Goal: Transaction & Acquisition: Book appointment/travel/reservation

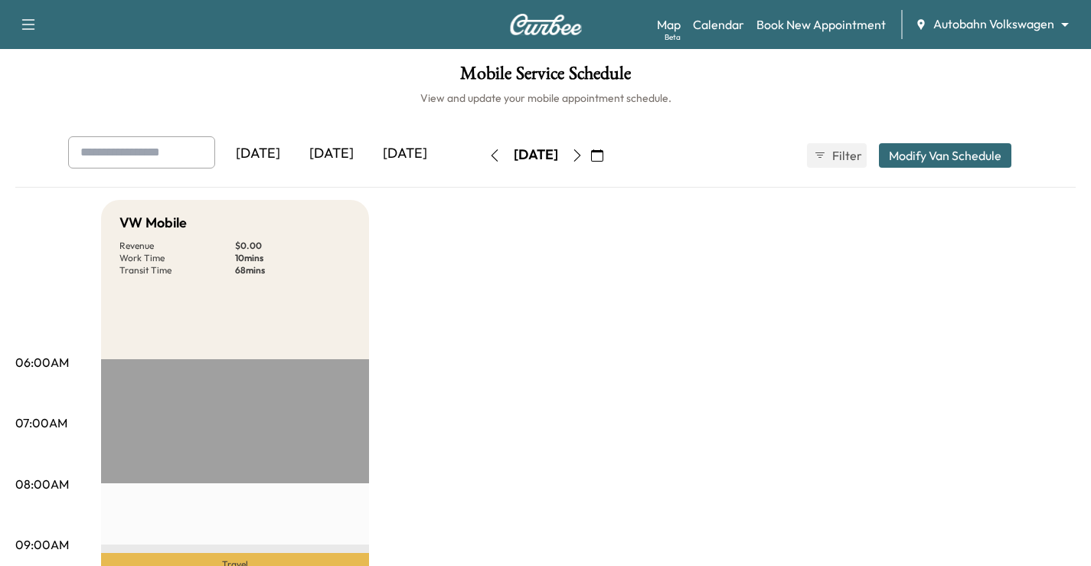
click at [978, 25] on body "Support Log Out Map Beta Calendar Book New Appointment Autobahn Volkswagen ****…" at bounding box center [545, 283] width 1091 height 566
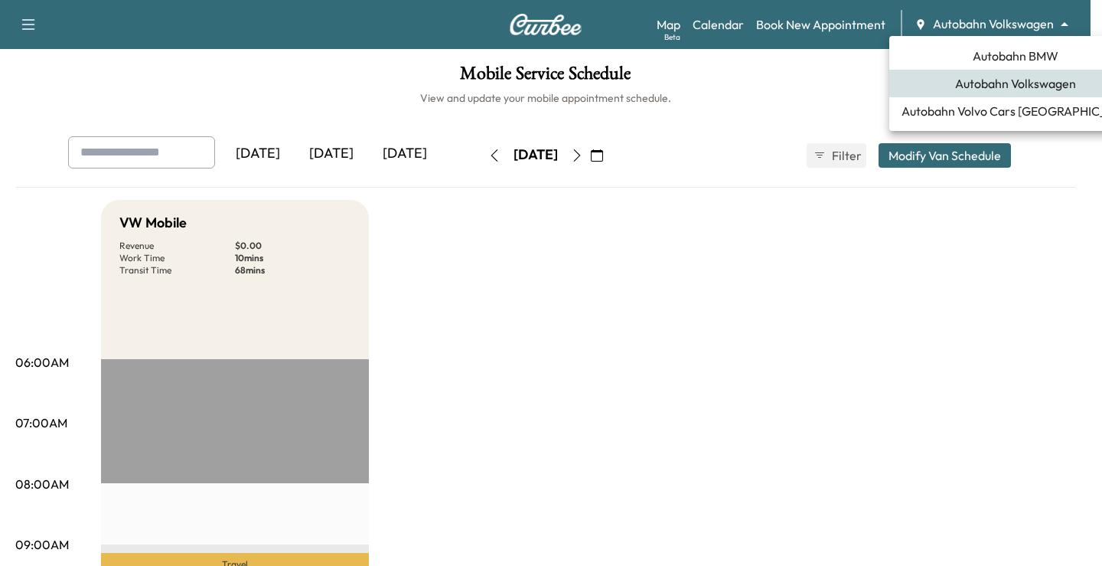
click at [1014, 62] on span "Autobahn BMW" at bounding box center [1016, 56] width 86 height 18
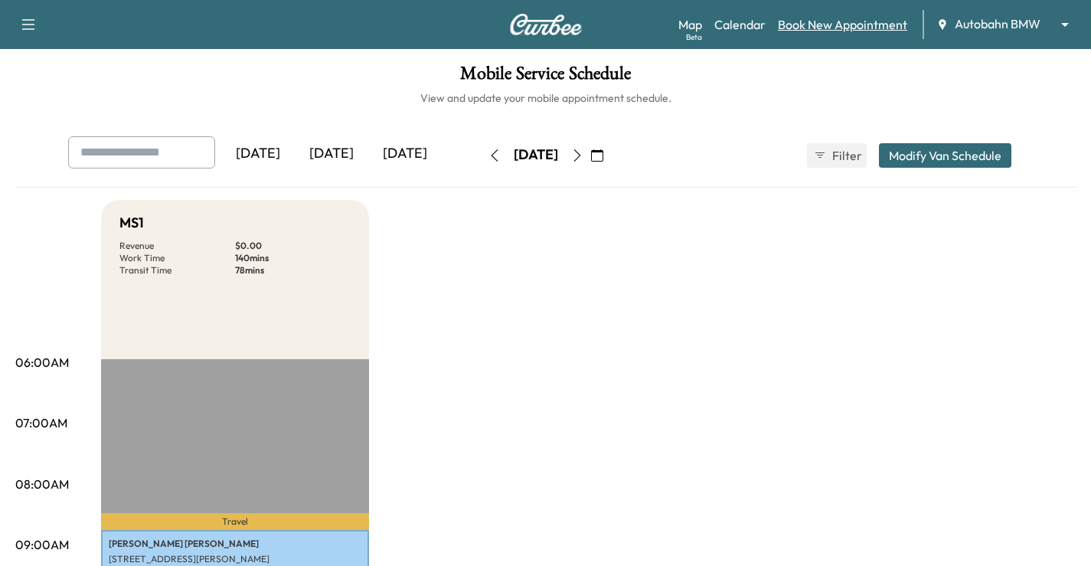
click at [826, 22] on link "Book New Appointment" at bounding box center [842, 24] width 129 height 18
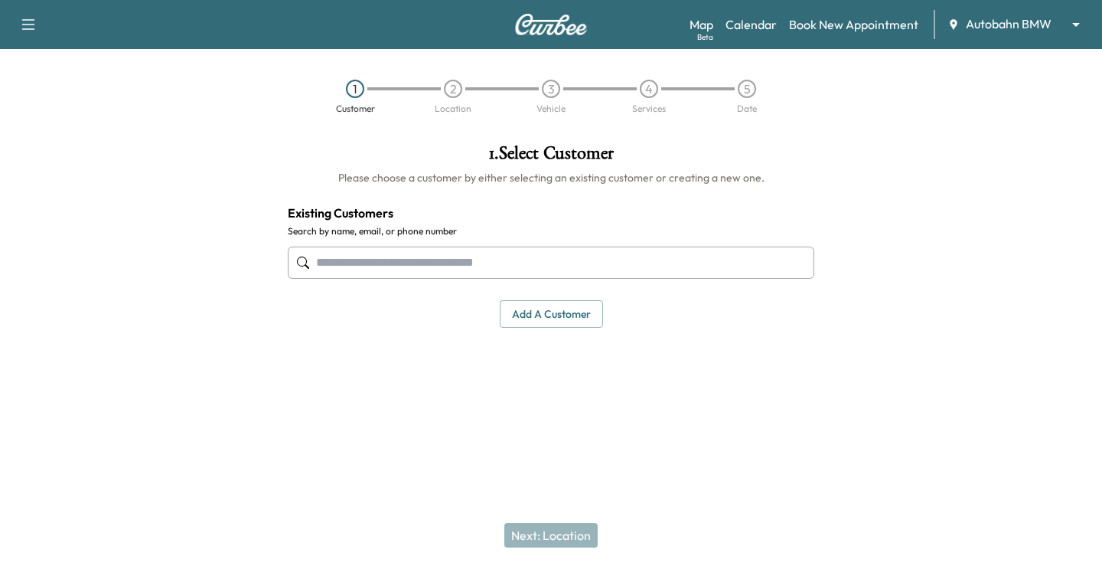
click at [398, 260] on input "text" at bounding box center [551, 263] width 527 height 32
paste input "**********"
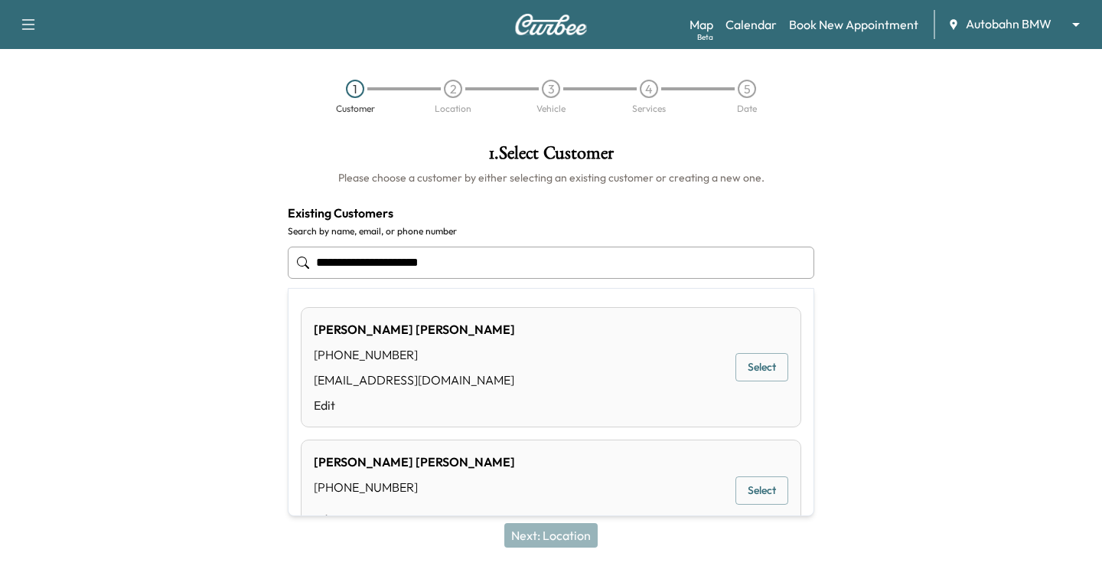
click at [750, 377] on button "Select" at bounding box center [762, 367] width 53 height 28
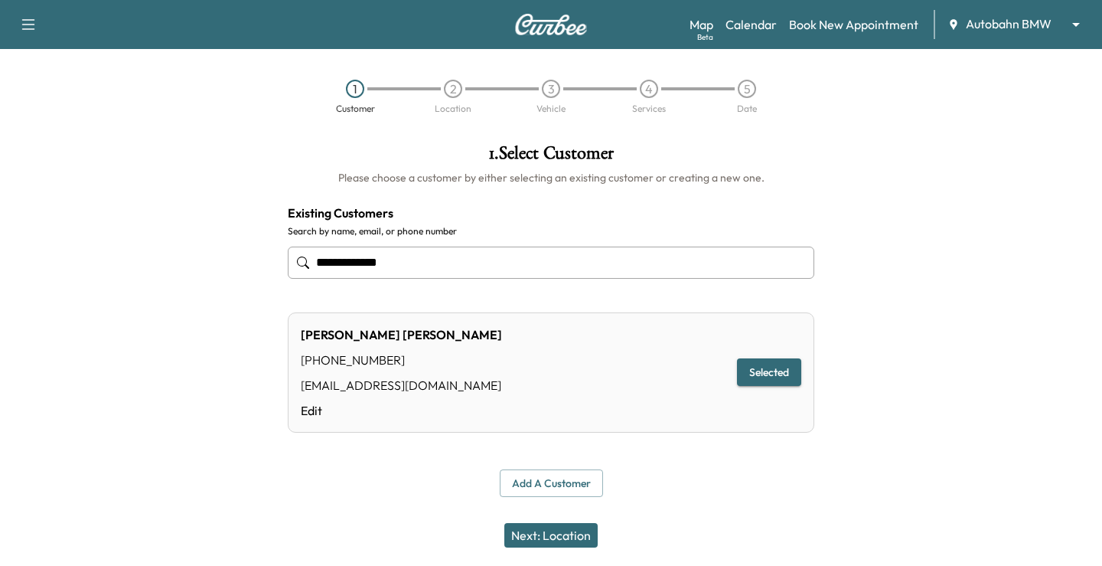
type input "**********"
click at [567, 526] on button "Next: Location" at bounding box center [551, 535] width 93 height 24
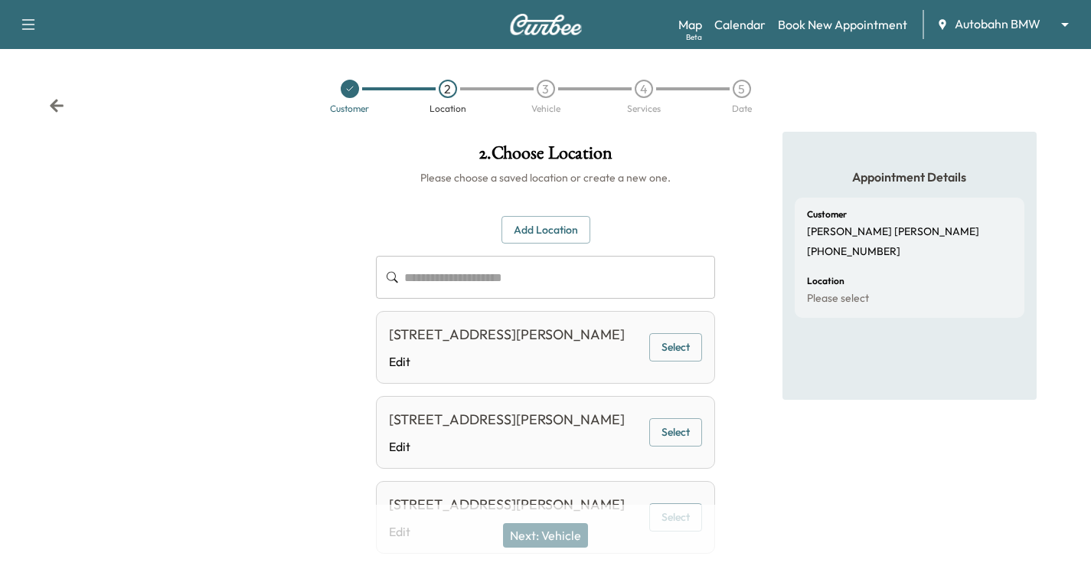
click at [683, 354] on button "Select" at bounding box center [675, 347] width 53 height 28
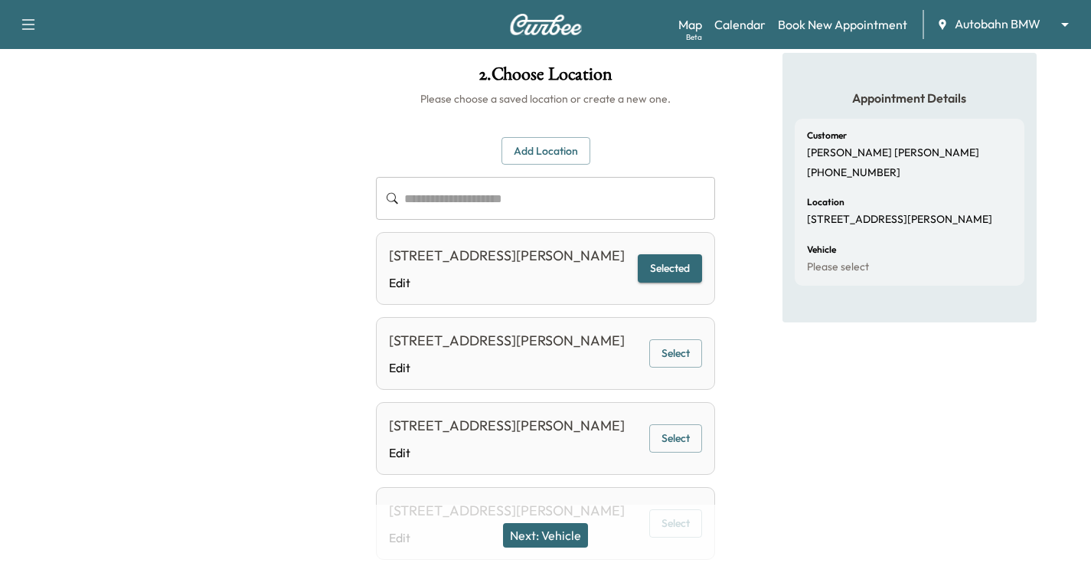
scroll to position [153, 0]
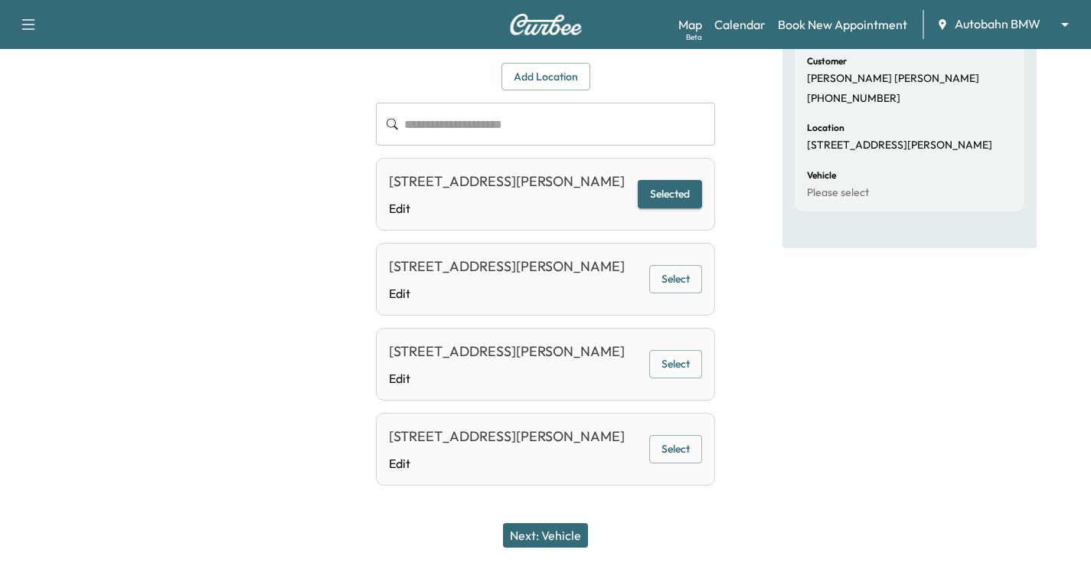
drag, startPoint x: 582, startPoint y: 514, endPoint x: 567, endPoint y: 537, distance: 27.6
click at [571, 527] on div "Next: Vehicle" at bounding box center [545, 535] width 1091 height 61
click at [567, 537] on button "Next: Vehicle" at bounding box center [545, 535] width 85 height 24
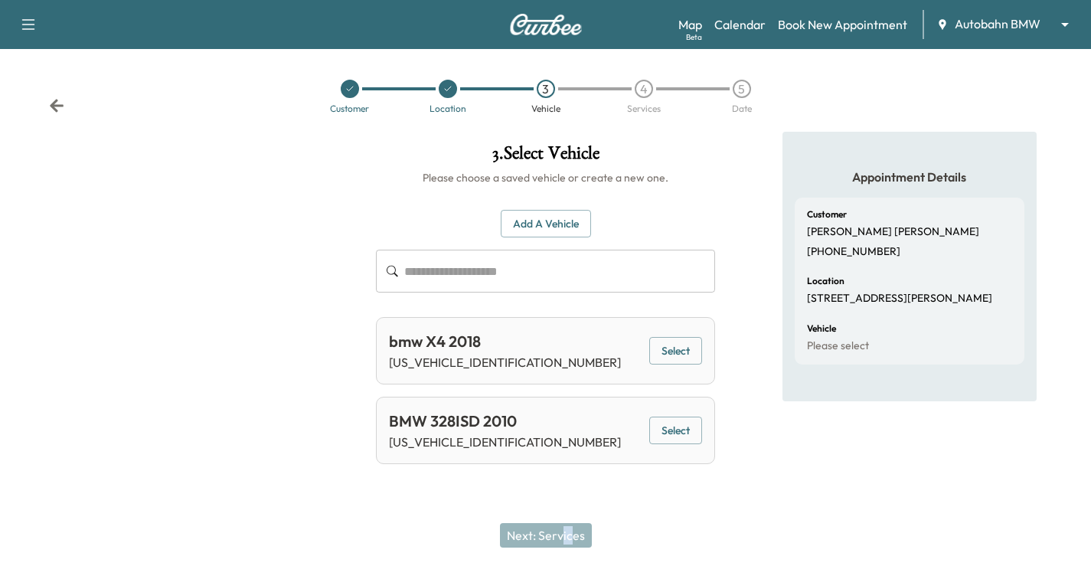
scroll to position [0, 0]
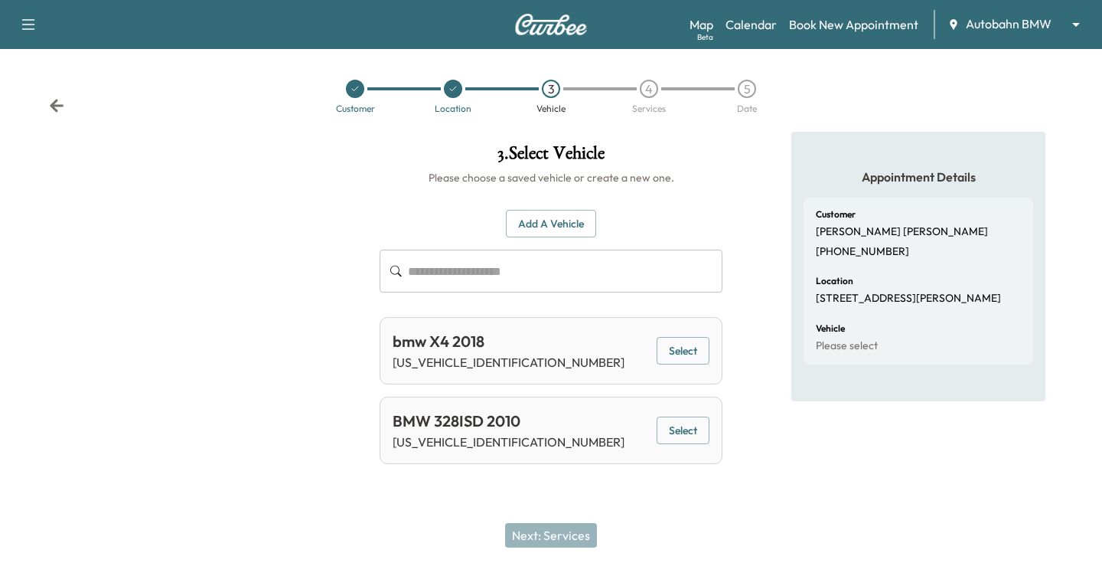
click at [686, 351] on button "Select" at bounding box center [683, 351] width 53 height 28
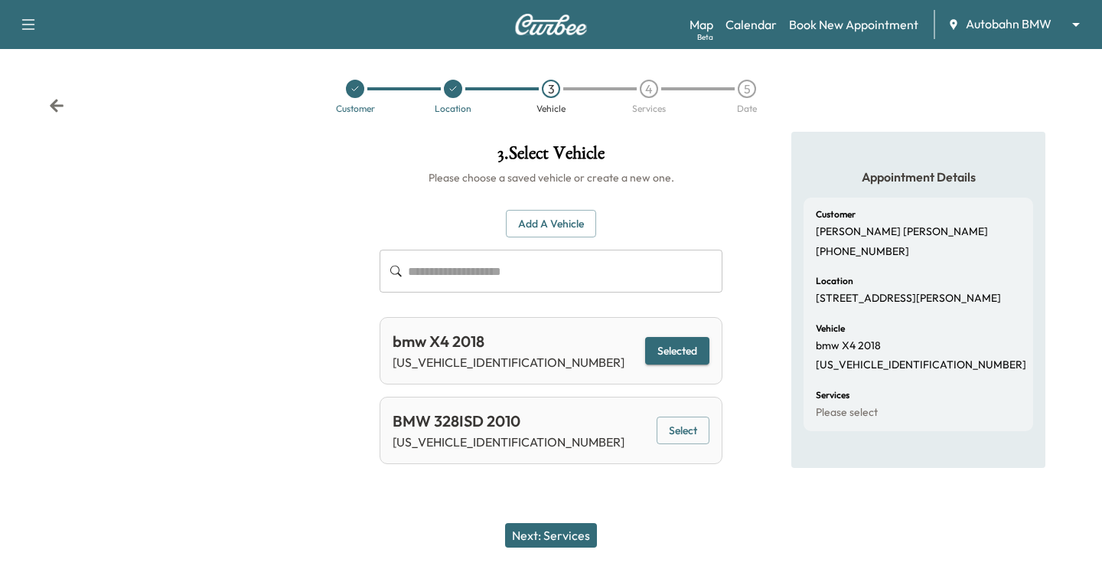
drag, startPoint x: 548, startPoint y: 539, endPoint x: 560, endPoint y: 527, distance: 16.8
click at [549, 539] on button "Next: Services" at bounding box center [551, 535] width 92 height 24
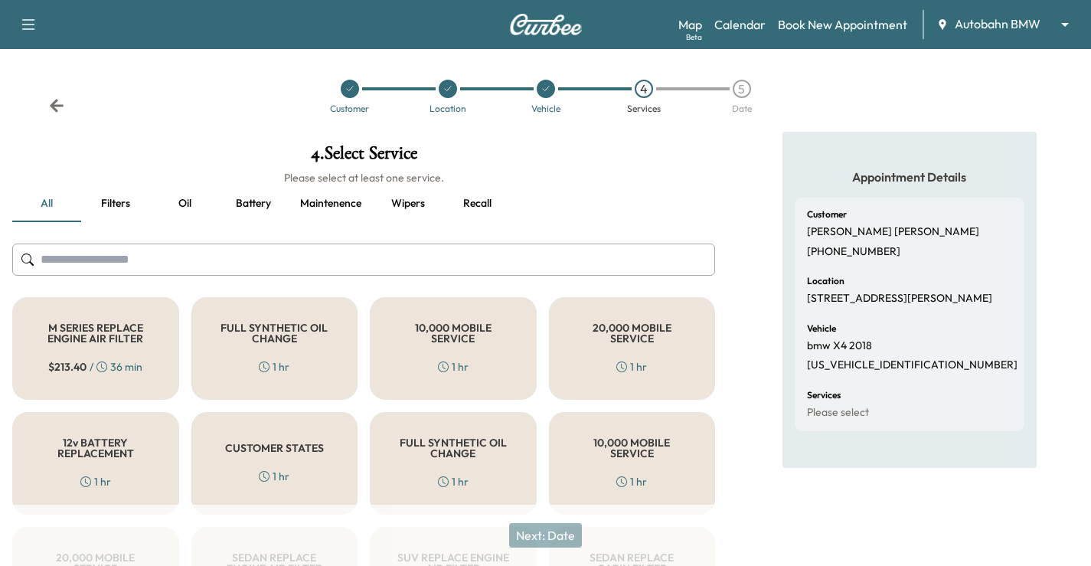
click at [312, 363] on div "FULL SYNTHETIC OIL CHANGE 1 hr" at bounding box center [274, 348] width 167 height 103
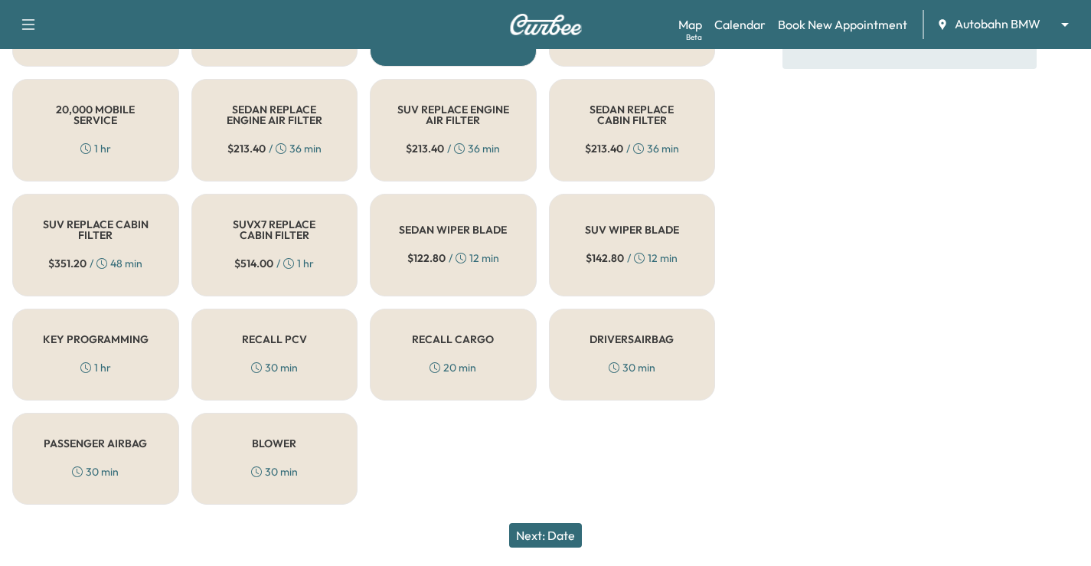
click at [558, 532] on button "Next: Date" at bounding box center [545, 535] width 73 height 24
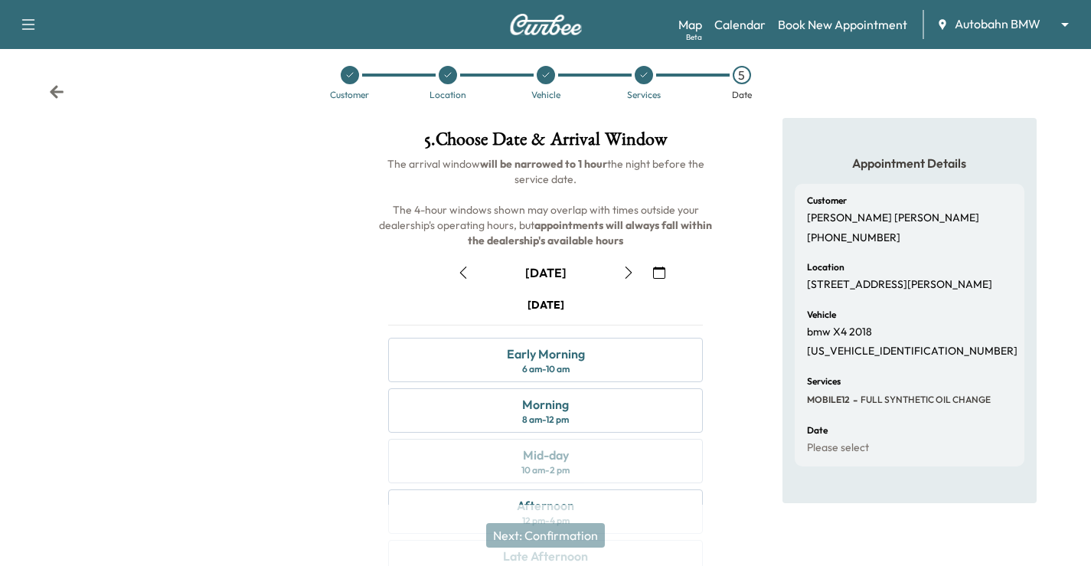
scroll to position [201, 0]
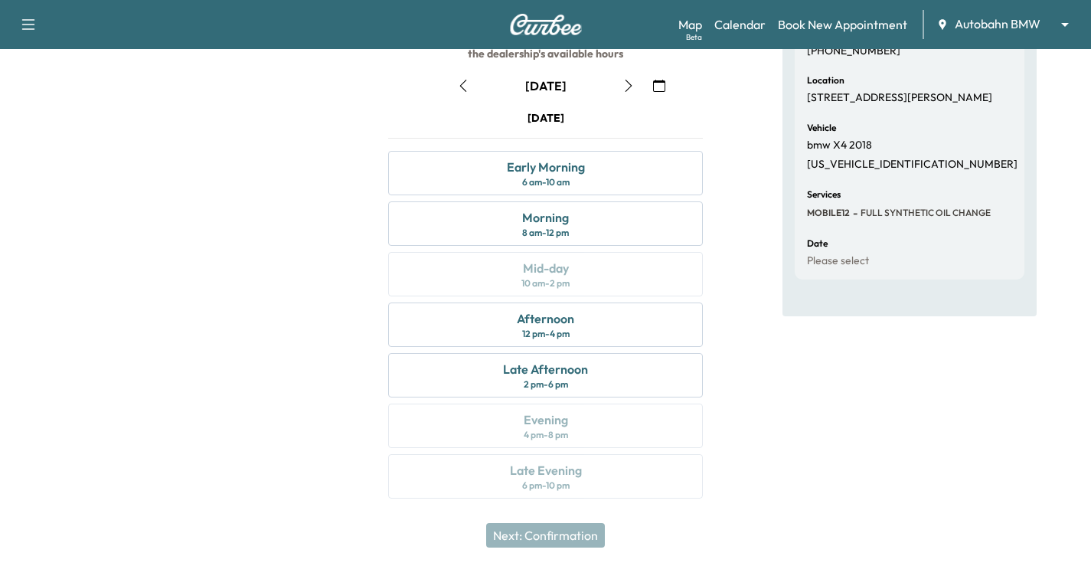
click at [657, 82] on icon "button" at bounding box center [659, 86] width 12 height 12
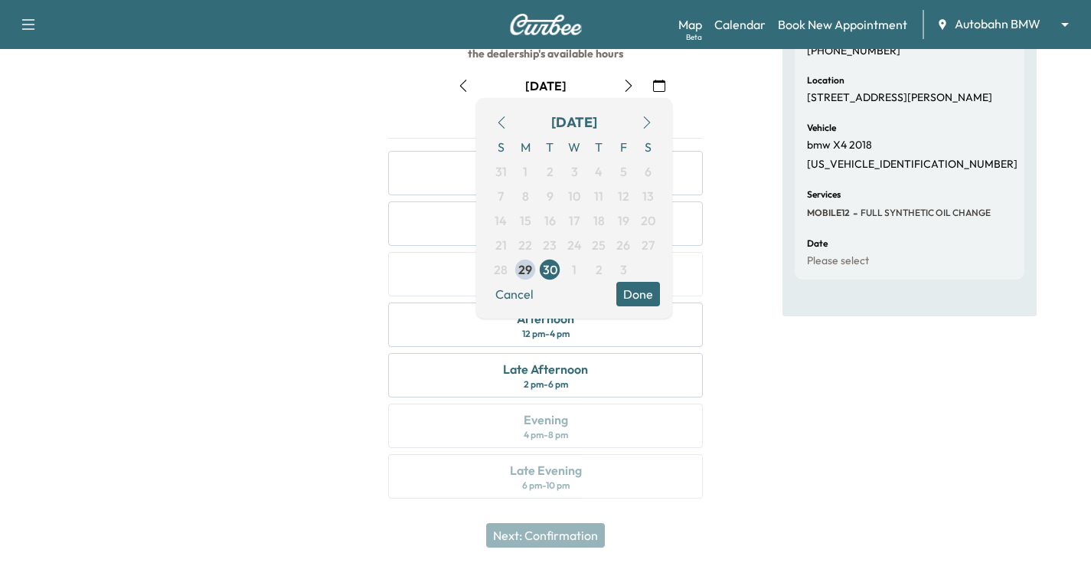
click at [645, 120] on icon "button" at bounding box center [647, 122] width 12 height 12
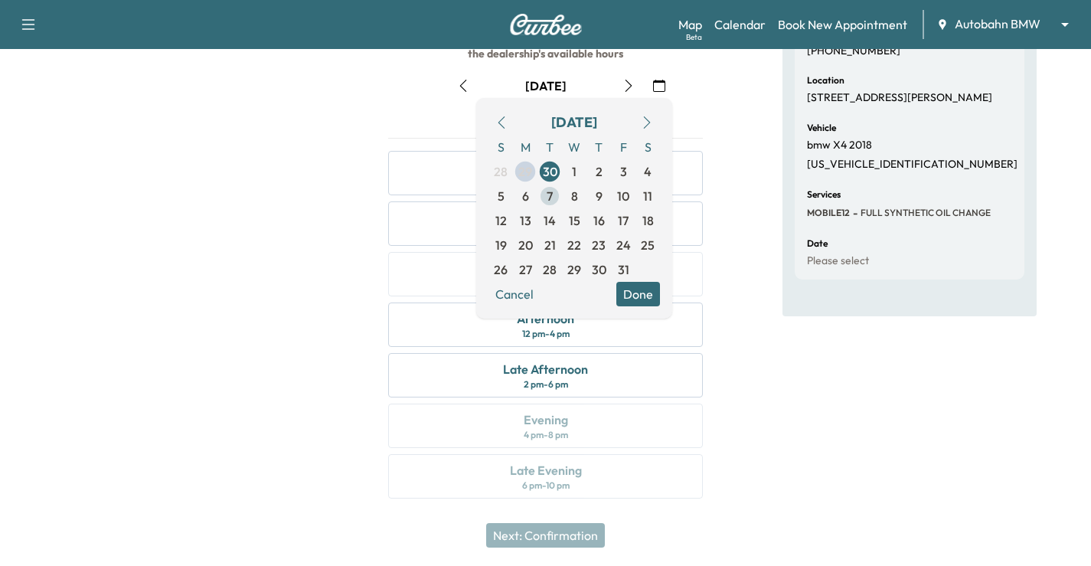
click at [544, 197] on span "7" at bounding box center [549, 196] width 24 height 24
click at [622, 291] on button "Done" at bounding box center [638, 294] width 44 height 24
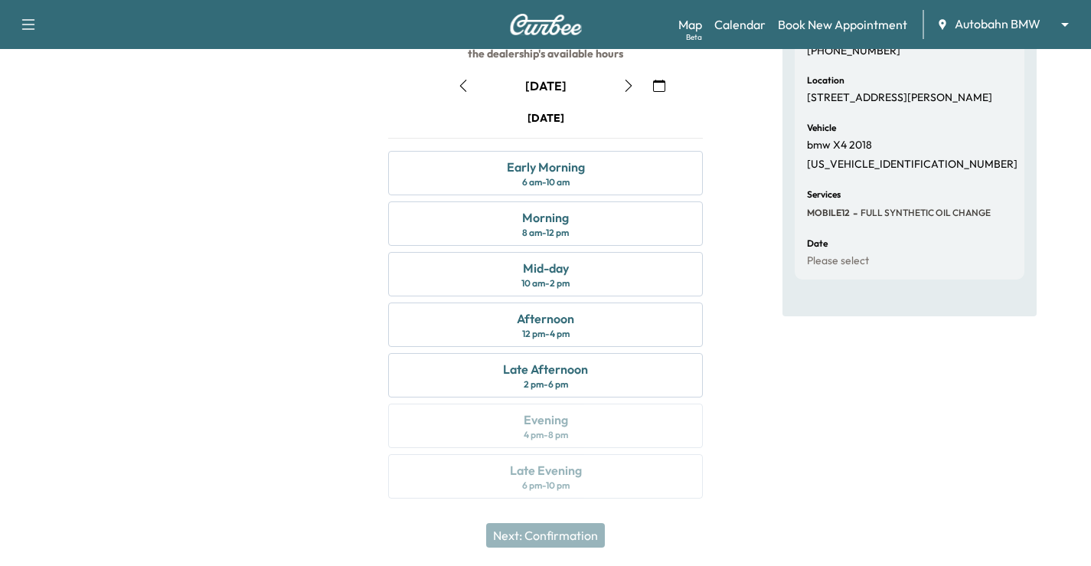
scroll to position [0, 0]
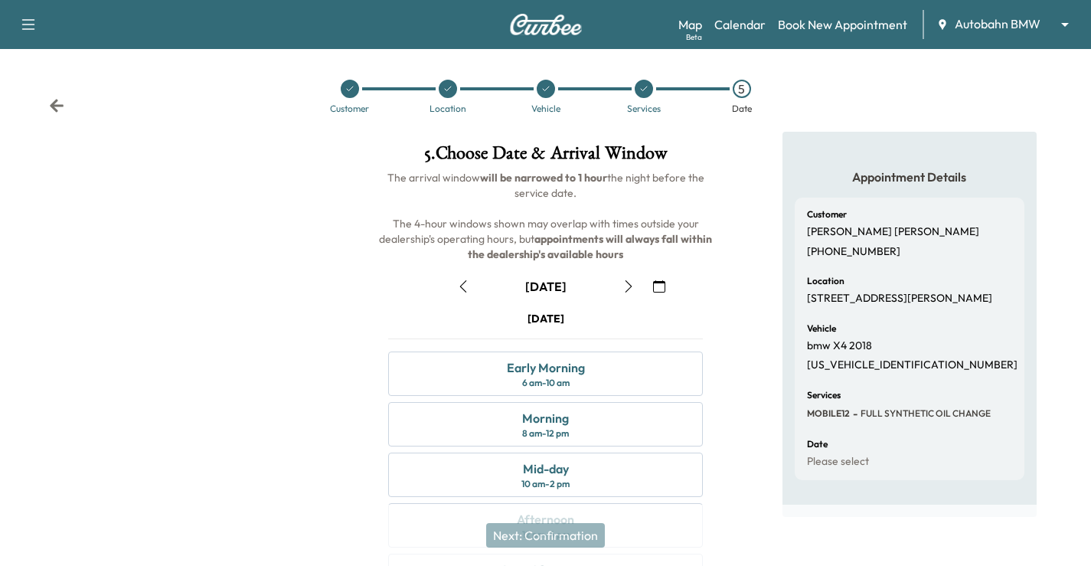
click at [466, 286] on icon "button" at bounding box center [463, 286] width 12 height 12
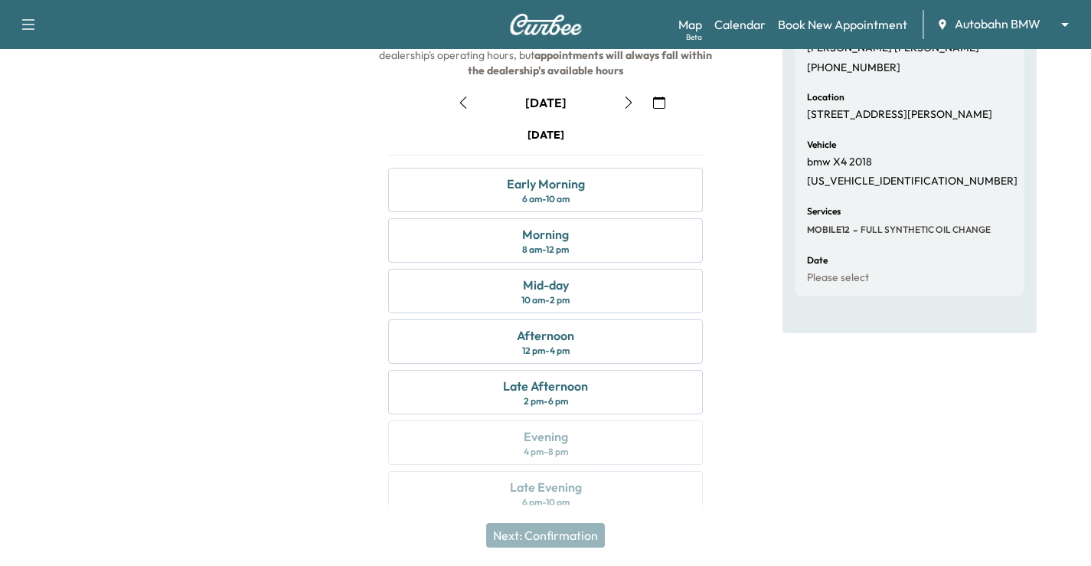
scroll to position [201, 0]
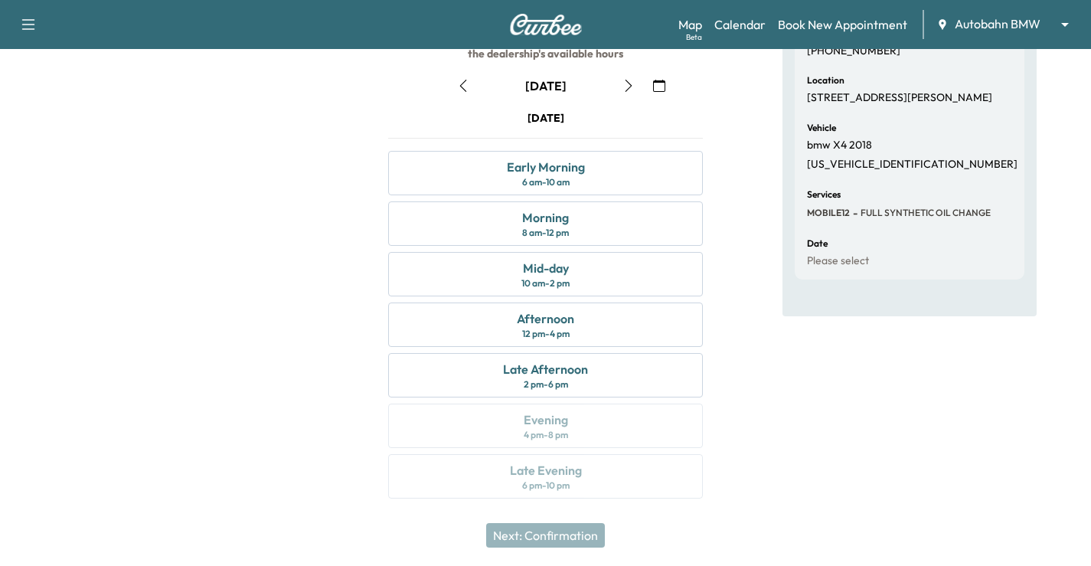
click at [659, 83] on icon "button" at bounding box center [659, 86] width 12 height 12
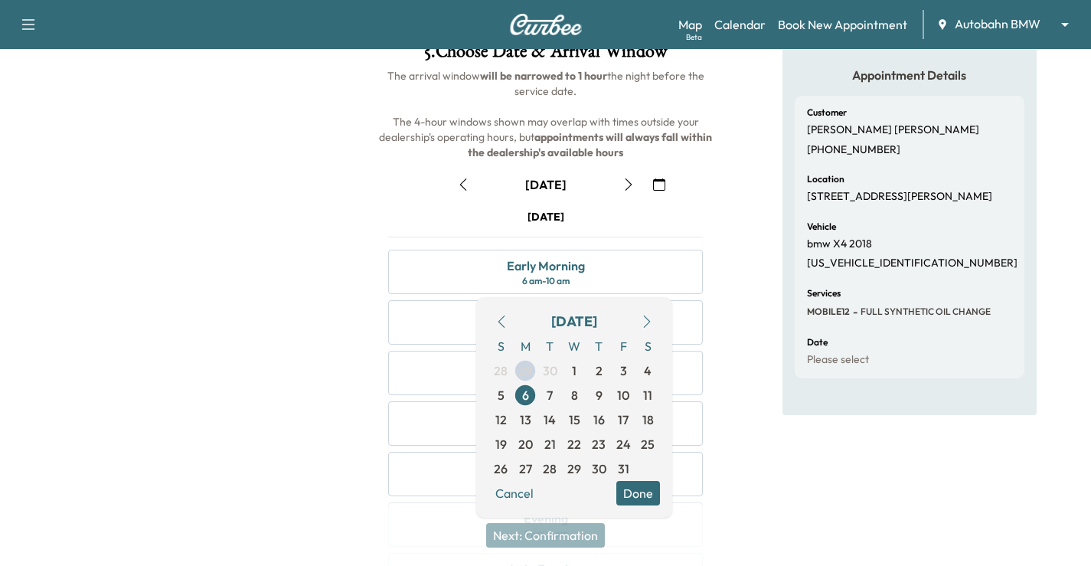
scroll to position [0, 0]
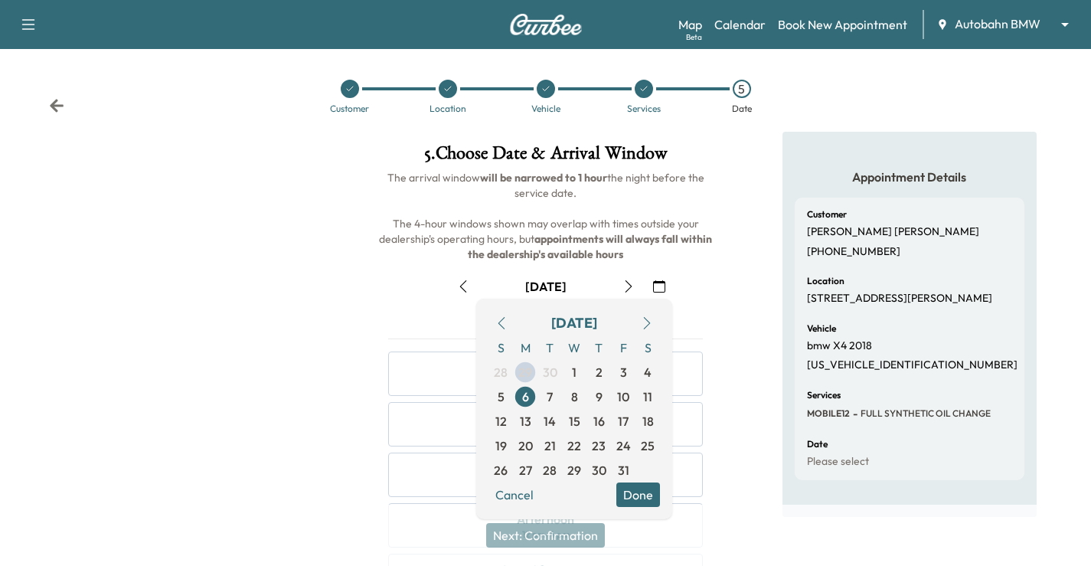
click at [950, 247] on div "Customer [PERSON_NAME] [PHONE_NUMBER]" at bounding box center [909, 234] width 205 height 48
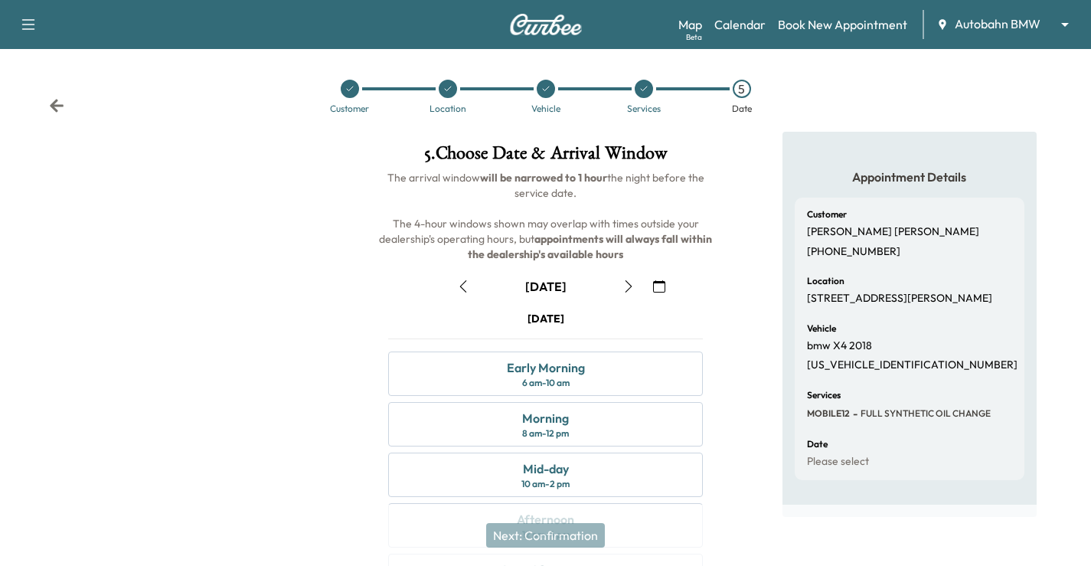
click at [975, 395] on div "Customer [PERSON_NAME] [PHONE_NUMBER] Location [STREET_ADDRESS][PERSON_NAME] Ve…" at bounding box center [910, 339] width 230 height 282
click at [314, 293] on div at bounding box center [182, 425] width 364 height 586
drag, startPoint x: 877, startPoint y: 312, endPoint x: 807, endPoint y: 297, distance: 72.1
click at [807, 297] on p "[STREET_ADDRESS][PERSON_NAME]" at bounding box center [899, 299] width 185 height 14
copy p "[STREET_ADDRESS][PERSON_NAME]"
